Goal: Find specific page/section: Find specific page/section

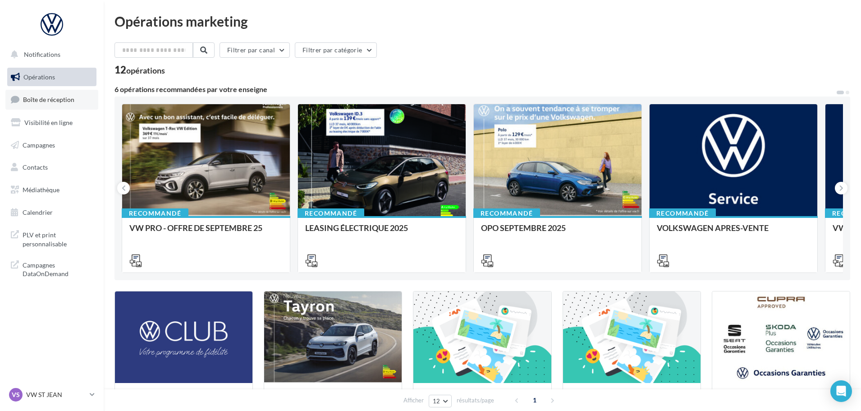
click at [55, 103] on span "Boîte de réception" at bounding box center [48, 100] width 51 height 8
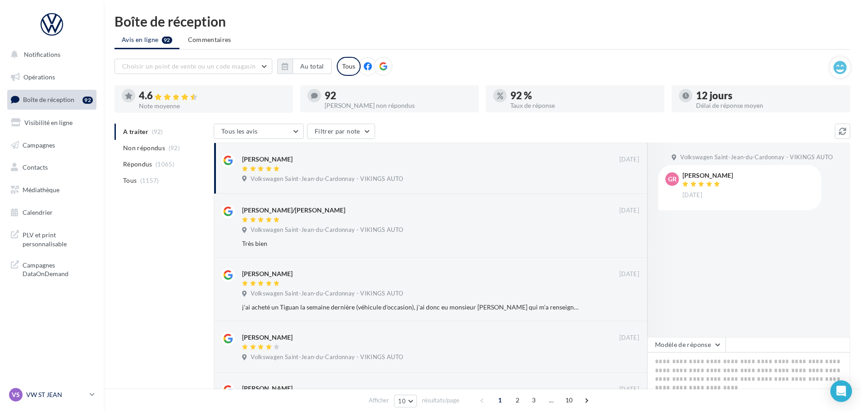
click at [68, 394] on p "VW ST JEAN" at bounding box center [56, 394] width 60 height 9
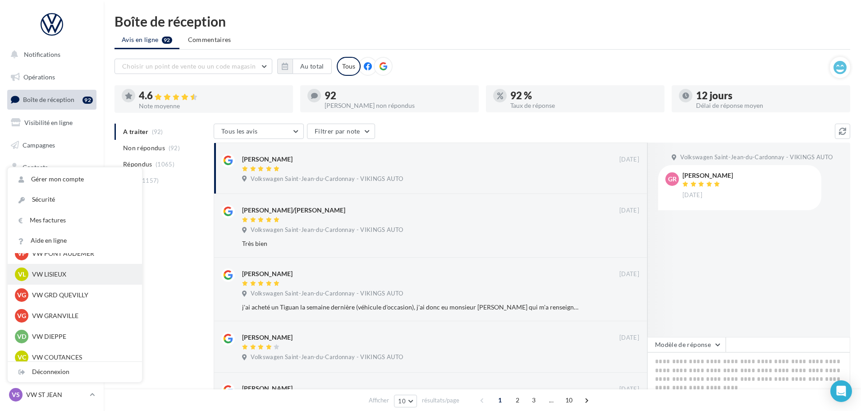
scroll to position [135, 0]
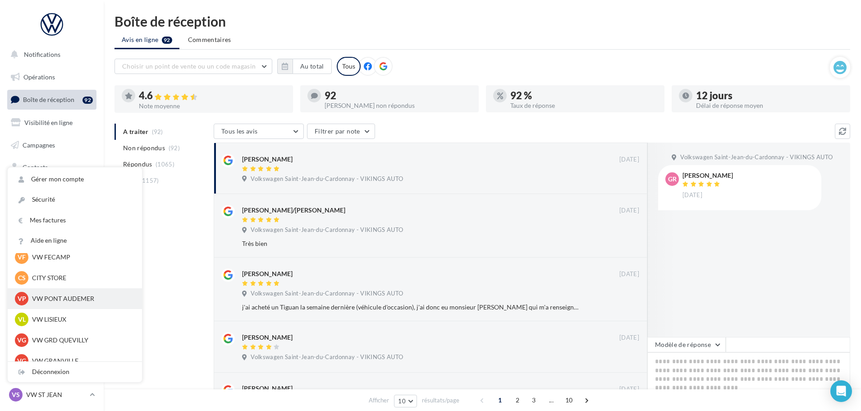
click at [57, 301] on p "VW PONT AUDEMER" at bounding box center [81, 298] width 99 height 9
